Goal: Information Seeking & Learning: Learn about a topic

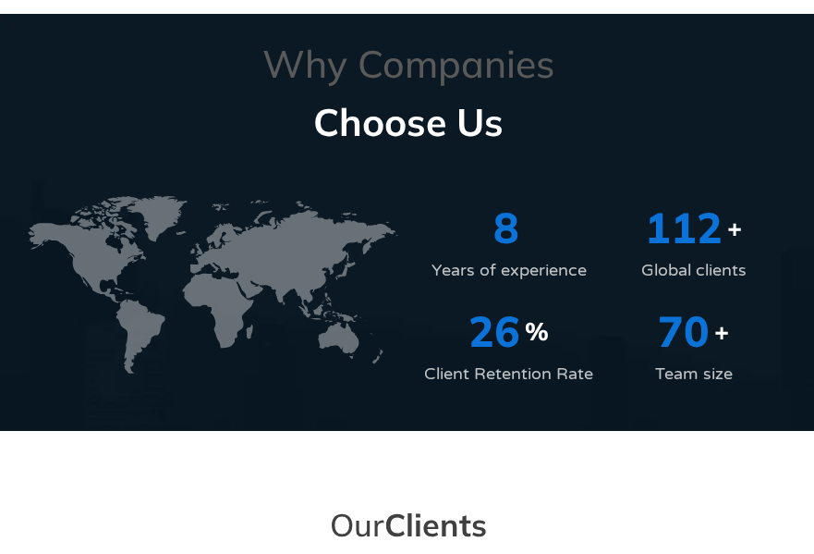
scroll to position [3050, 0]
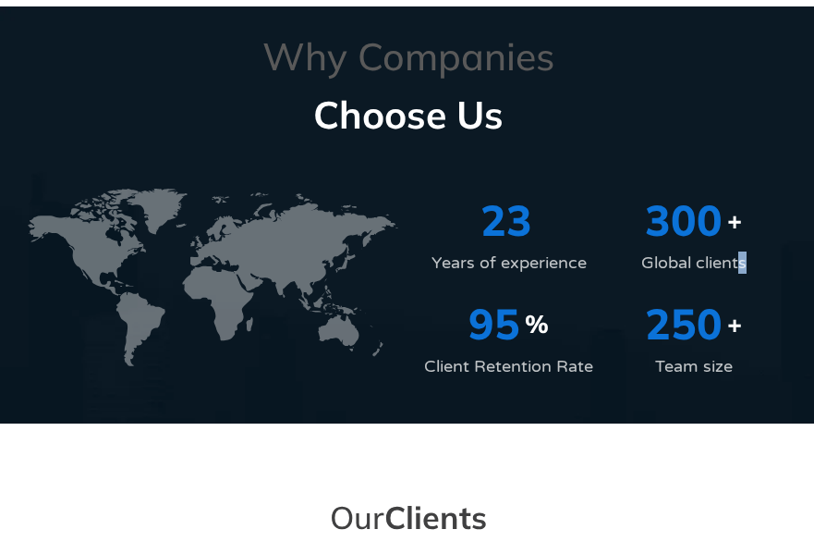
drag, startPoint x: 743, startPoint y: 250, endPoint x: 739, endPoint y: 267, distance: 17.0
click at [739, 267] on div "Global clients" at bounding box center [694, 262] width 185 height 22
click at [748, 264] on div "Global clients" at bounding box center [694, 262] width 185 height 22
drag, startPoint x: 756, startPoint y: 257, endPoint x: 641, endPoint y: 270, distance: 115.3
click at [641, 270] on div "Global clients" at bounding box center [694, 262] width 185 height 22
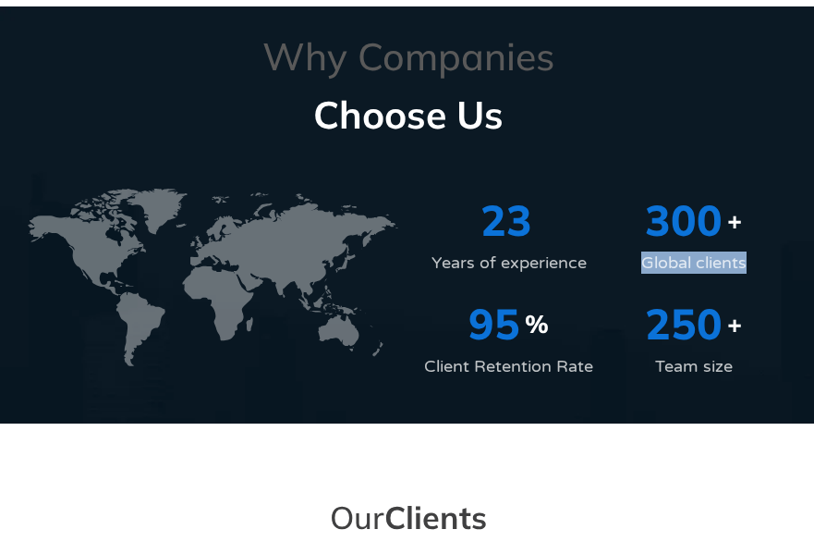
click at [633, 272] on div "Global clients" at bounding box center [694, 262] width 185 height 22
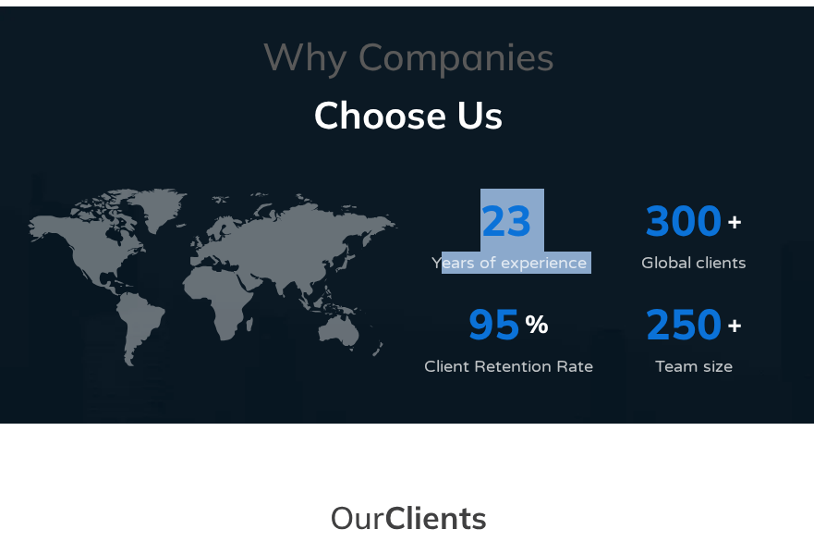
drag, startPoint x: 601, startPoint y: 265, endPoint x: 442, endPoint y: 261, distance: 159.1
click at [442, 261] on div "Years of experience 23 Global clients 300 + Client Retention Rate 95 % Team siz…" at bounding box center [602, 292] width 389 height 226
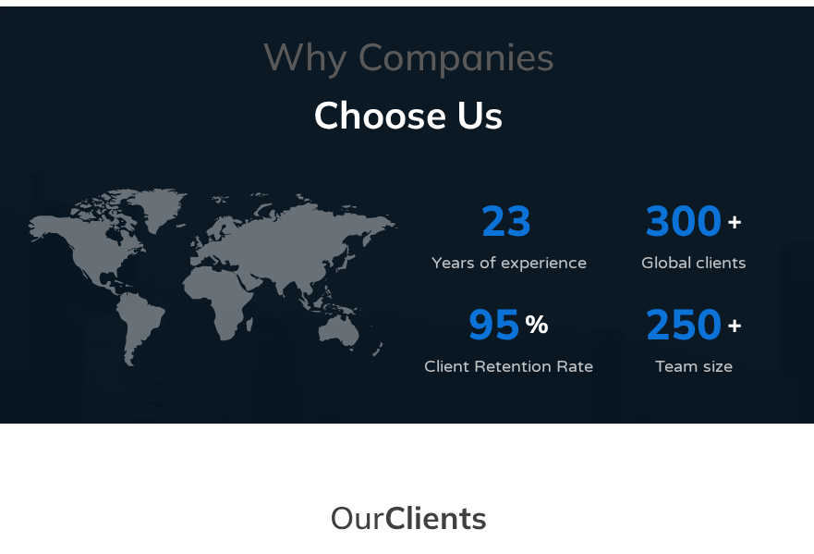
click at [684, 161] on section "Years of experience 23 Global clients 300 + Client Retention Rate 95 % Team siz…" at bounding box center [406, 273] width 777 height 263
